Goal: Task Accomplishment & Management: Manage account settings

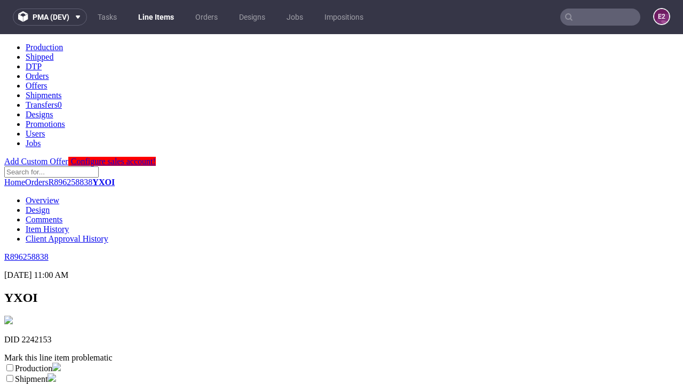
scroll to position [188, 0]
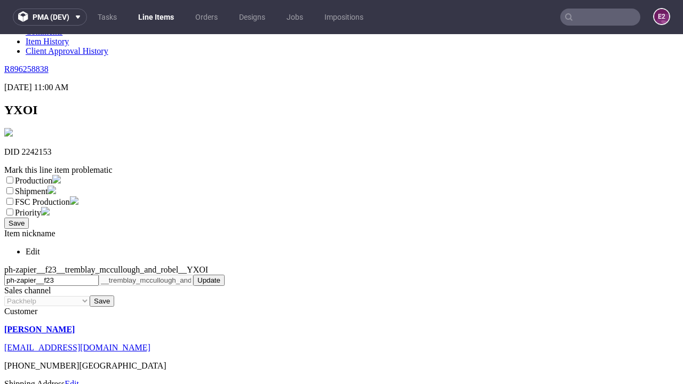
select select "dtp_ca_needed"
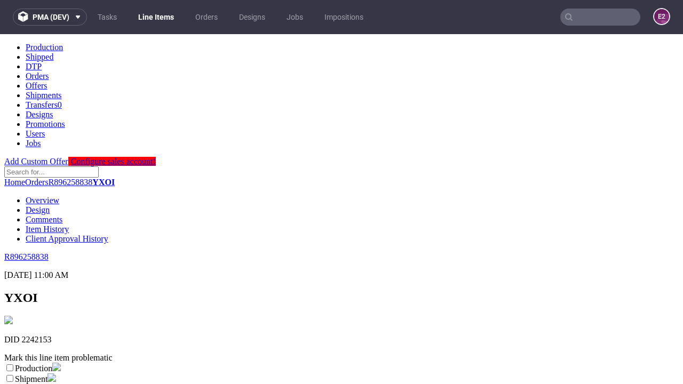
scroll to position [39, 0]
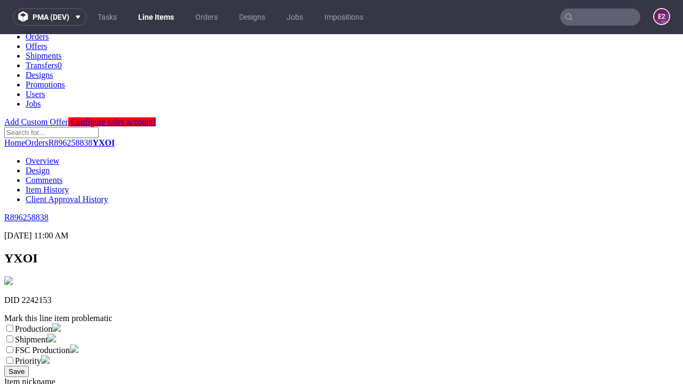
checkbox input "true"
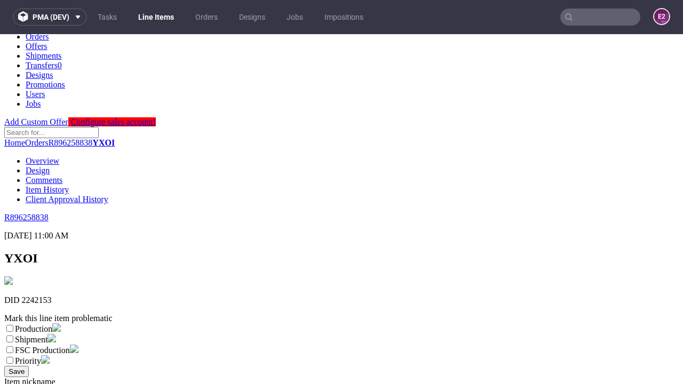
checkbox input "true"
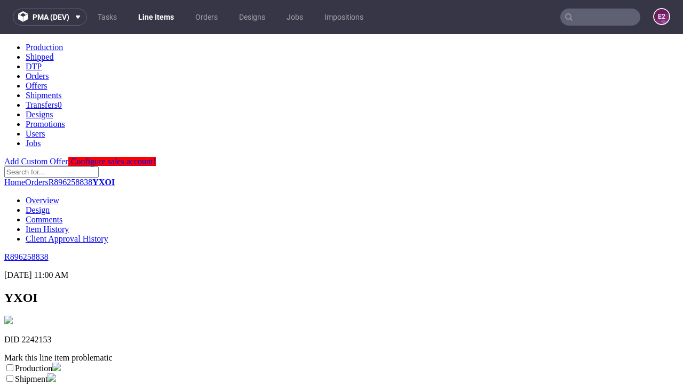
scroll to position [10, 0]
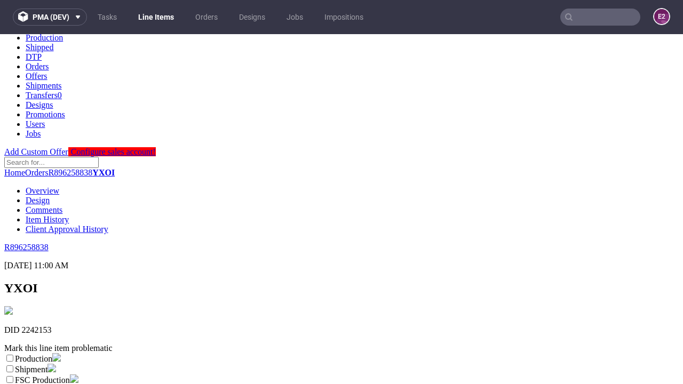
type textarea "test"
